Goal: Transaction & Acquisition: Obtain resource

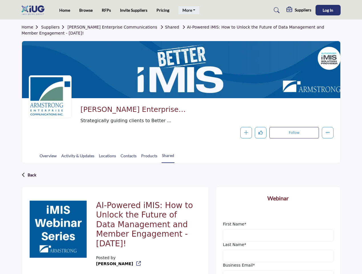
click at [188, 10] on link "More" at bounding box center [188, 10] width 21 height 8
click at [328, 10] on span "Log In" at bounding box center [328, 10] width 11 height 5
click at [179, 30] on span "Home Suppliers [PERSON_NAME] Enterprise Communications Shared AI-Powered iMIS: …" at bounding box center [181, 30] width 319 height 12
click at [246, 133] on icon "button" at bounding box center [246, 132] width 4 height 4
click at [260, 133] on icon "Like" at bounding box center [260, 132] width 4 height 4
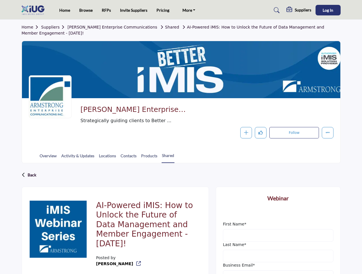
click at [294, 133] on button "Follow" at bounding box center [293, 132] width 49 height 11
click at [181, 175] on div "Back" at bounding box center [181, 174] width 319 height 15
